Goal: Task Accomplishment & Management: Complete application form

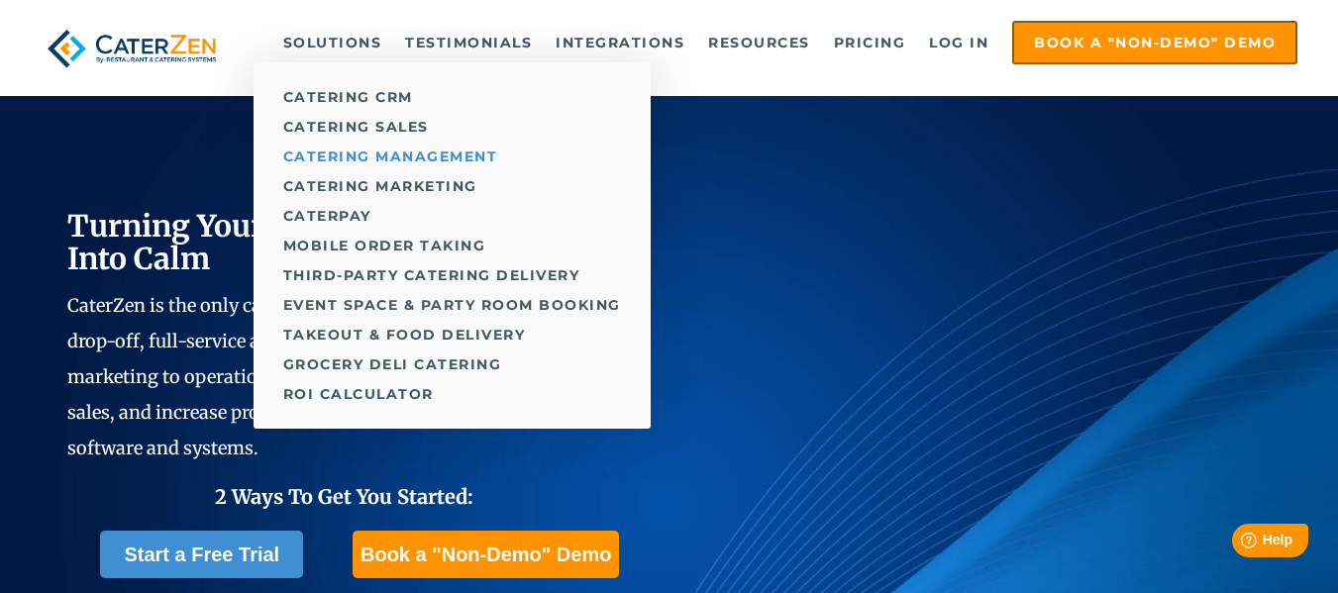
click at [352, 149] on link "Catering Management" at bounding box center [452, 157] width 397 height 30
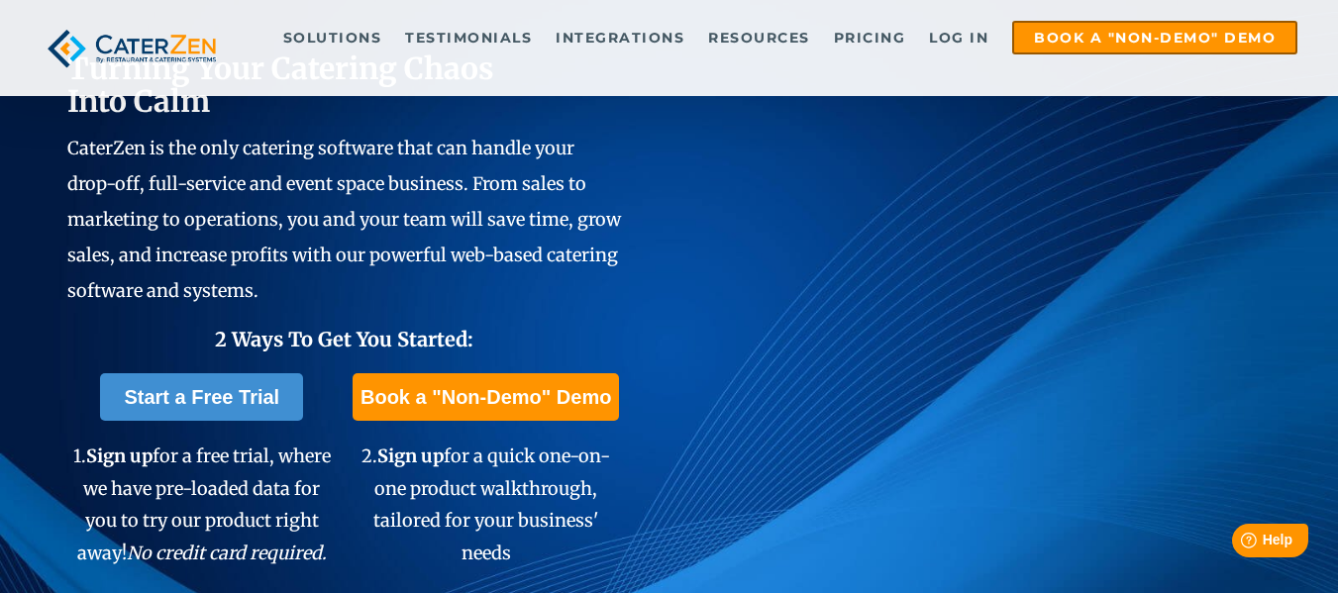
scroll to position [160, 0]
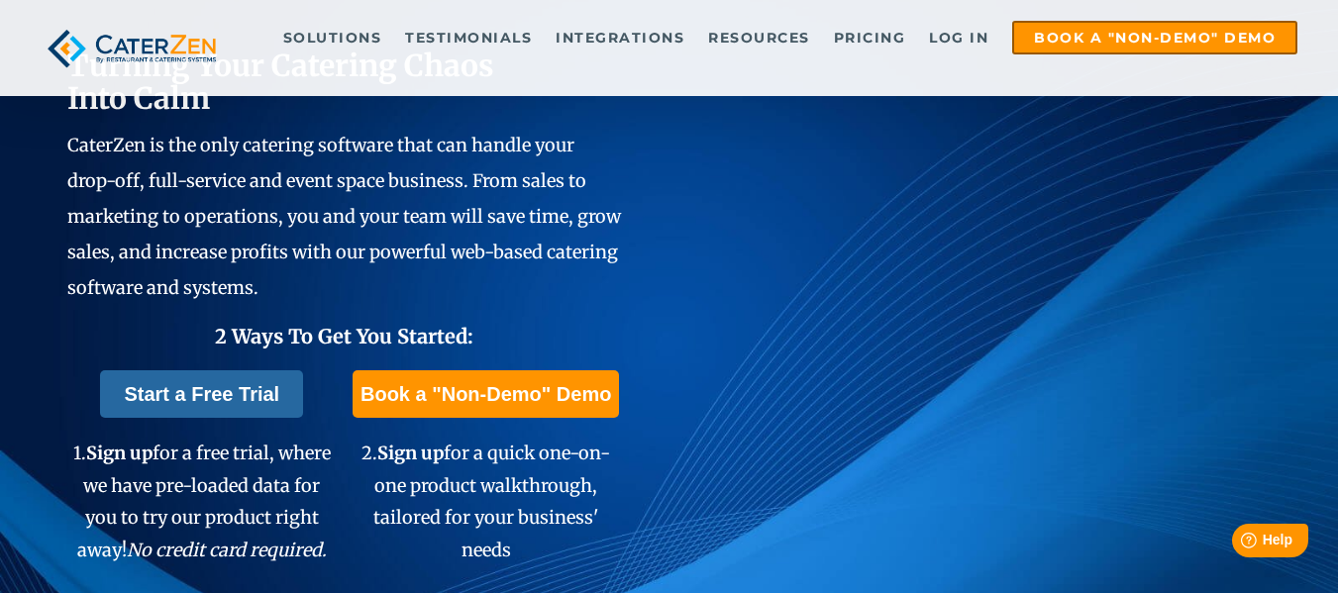
click at [224, 398] on link "Start a Free Trial" at bounding box center [201, 394] width 203 height 48
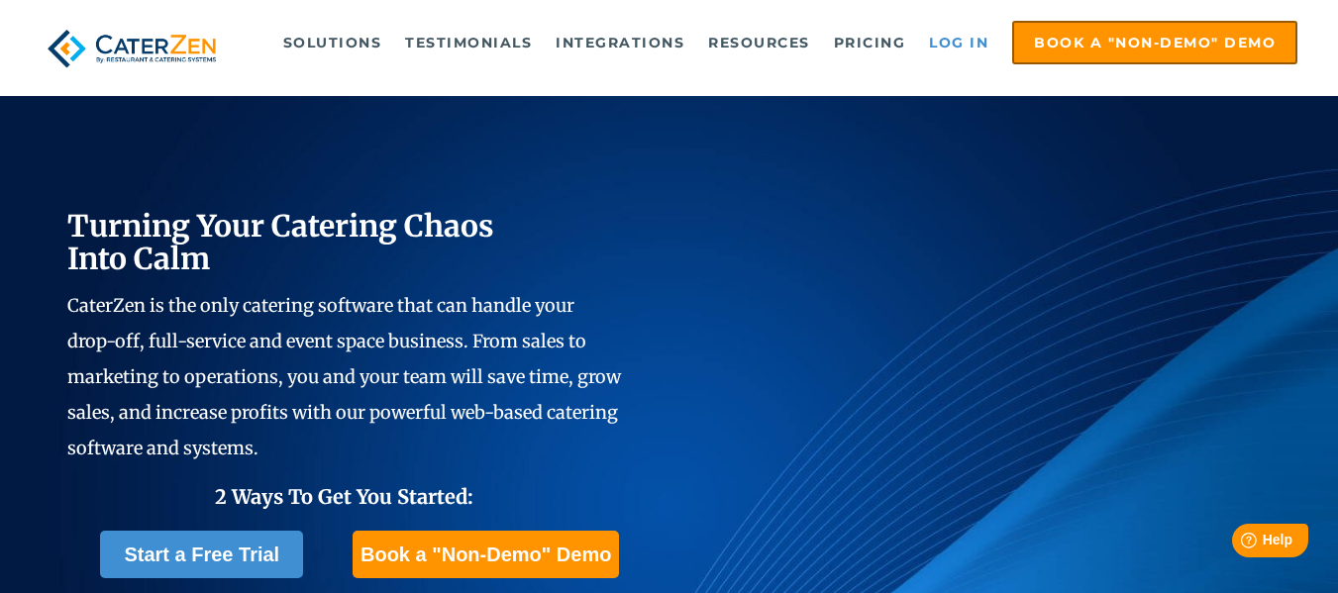
click at [952, 42] on link "Log in" at bounding box center [958, 43] width 79 height 40
